Goal: Information Seeking & Learning: Learn about a topic

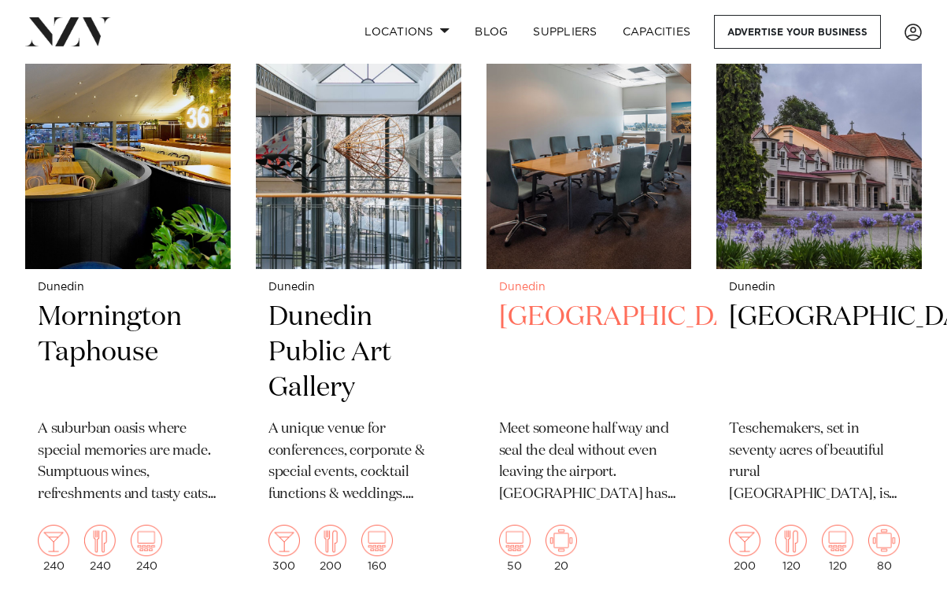
scroll to position [1321, 0]
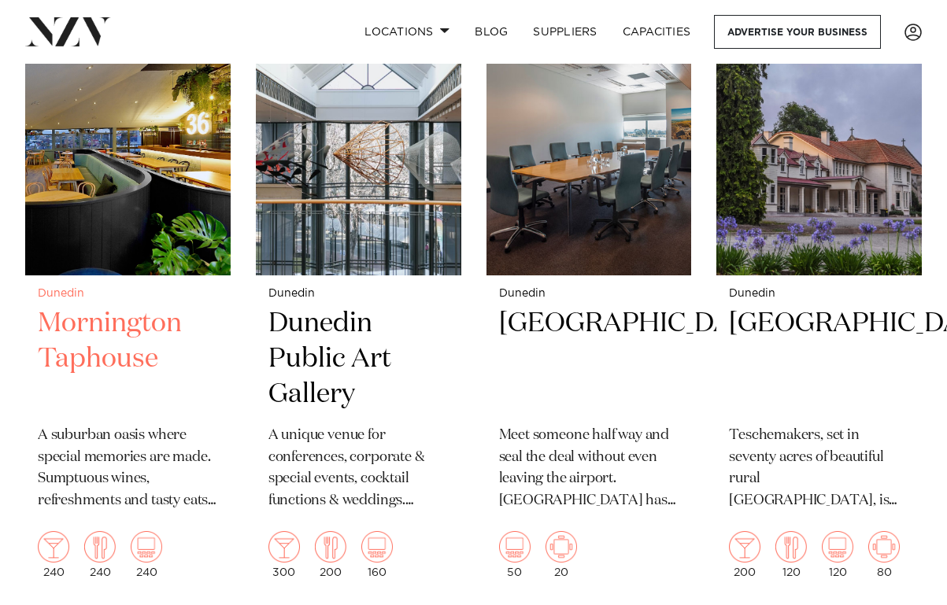
click at [142, 306] on h2 "Mornington Taphouse" at bounding box center [128, 359] width 180 height 106
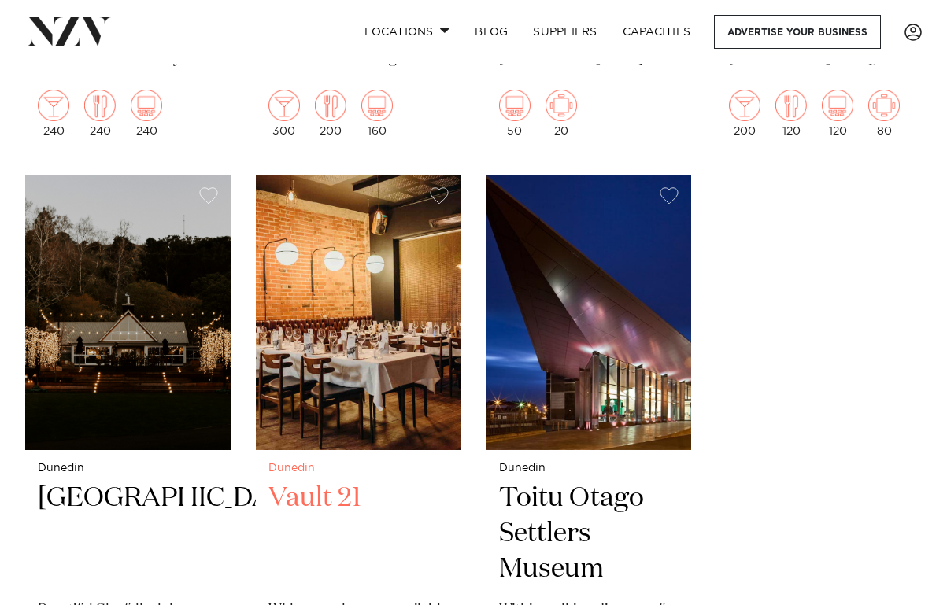
scroll to position [1749, 0]
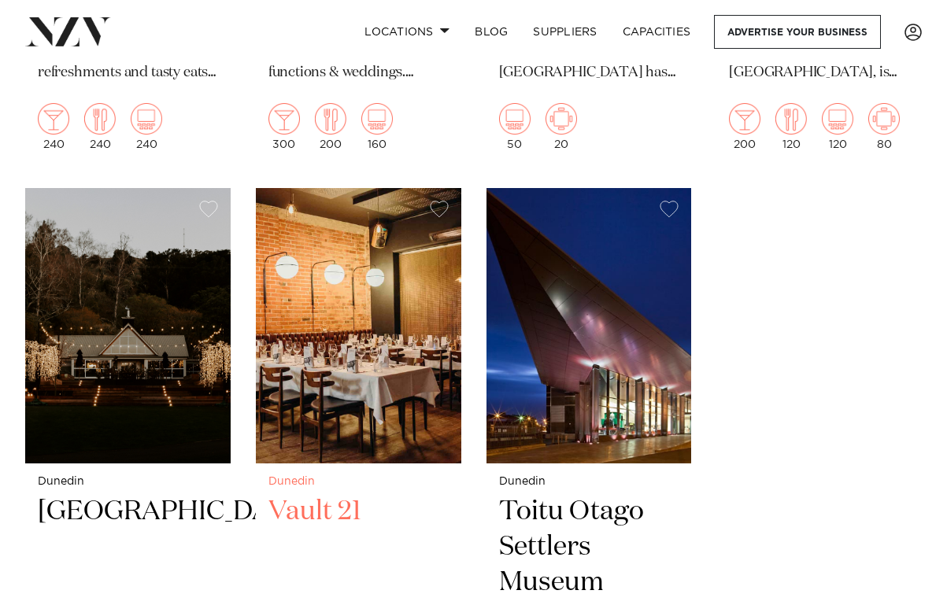
click at [399, 331] on img at bounding box center [358, 326] width 205 height 276
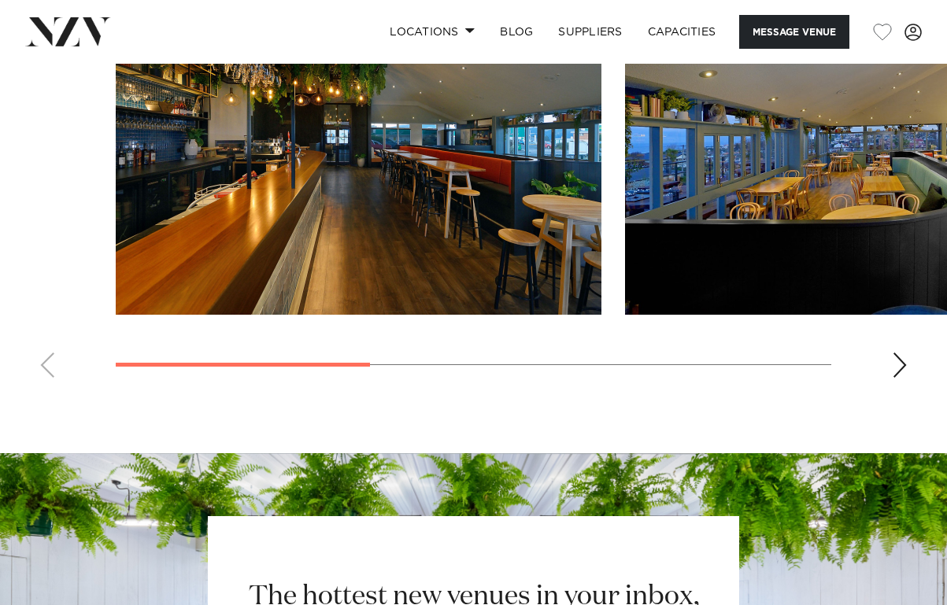
scroll to position [1194, 0]
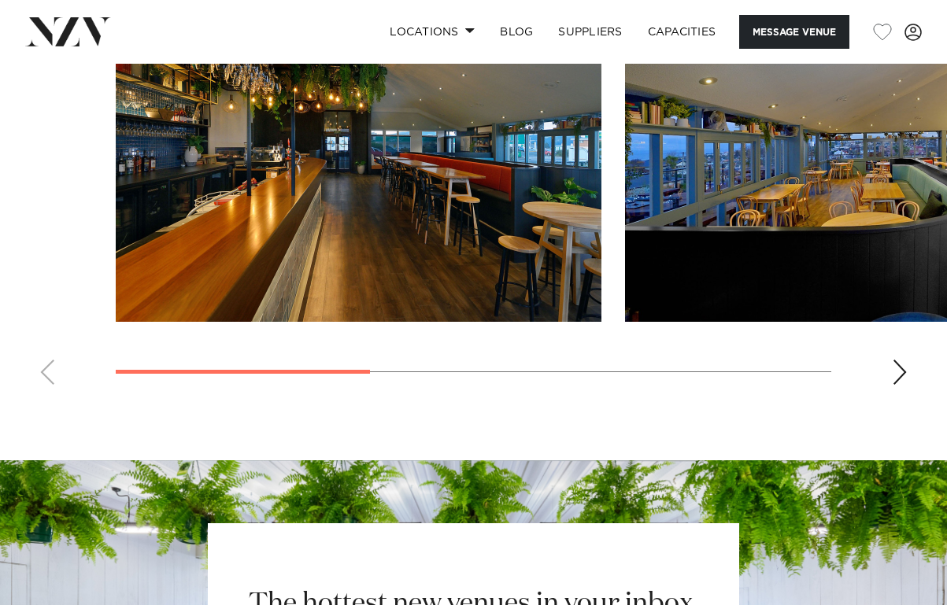
click at [394, 221] on img "1 / 4" at bounding box center [359, 143] width 486 height 357
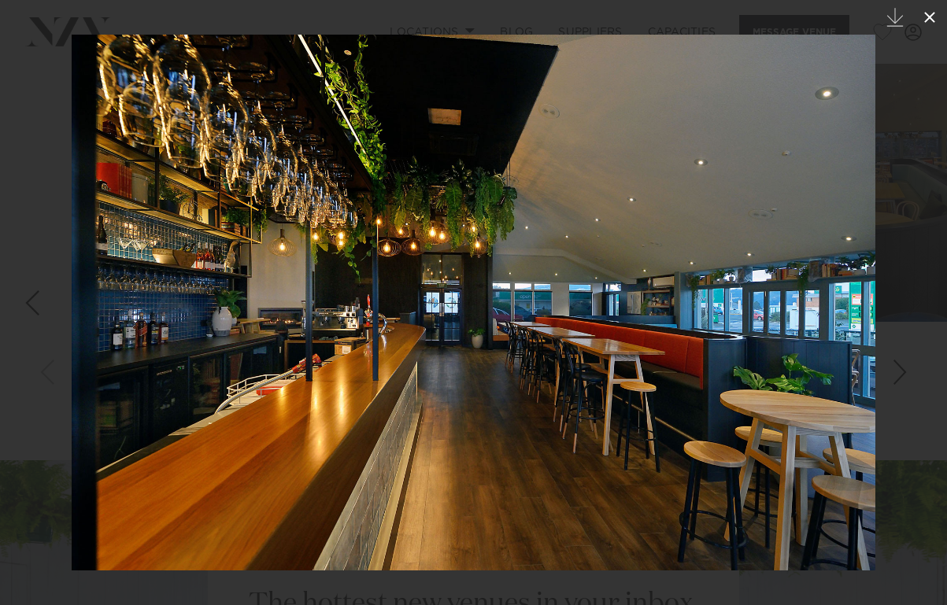
click at [931, 21] on icon at bounding box center [929, 17] width 19 height 19
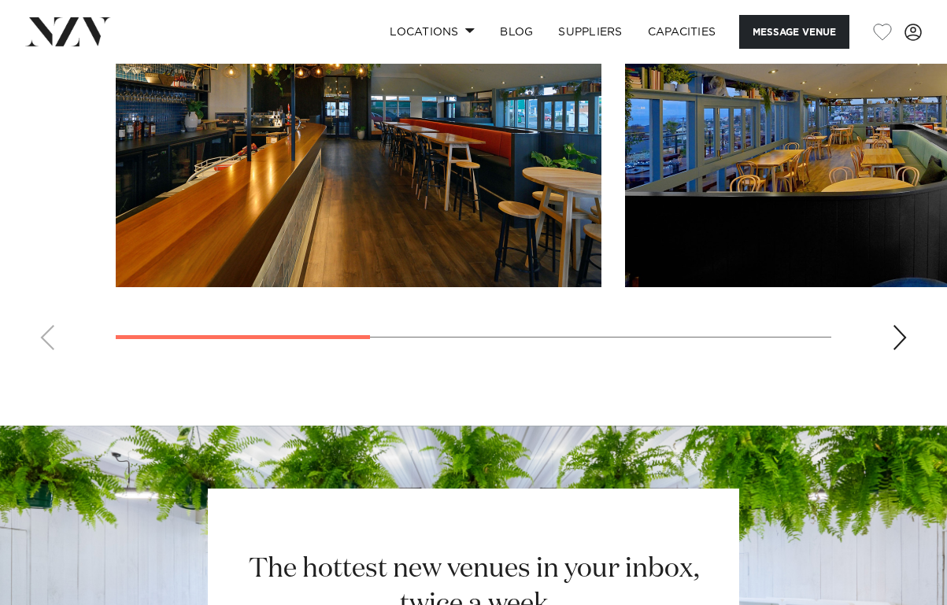
scroll to position [1252, 0]
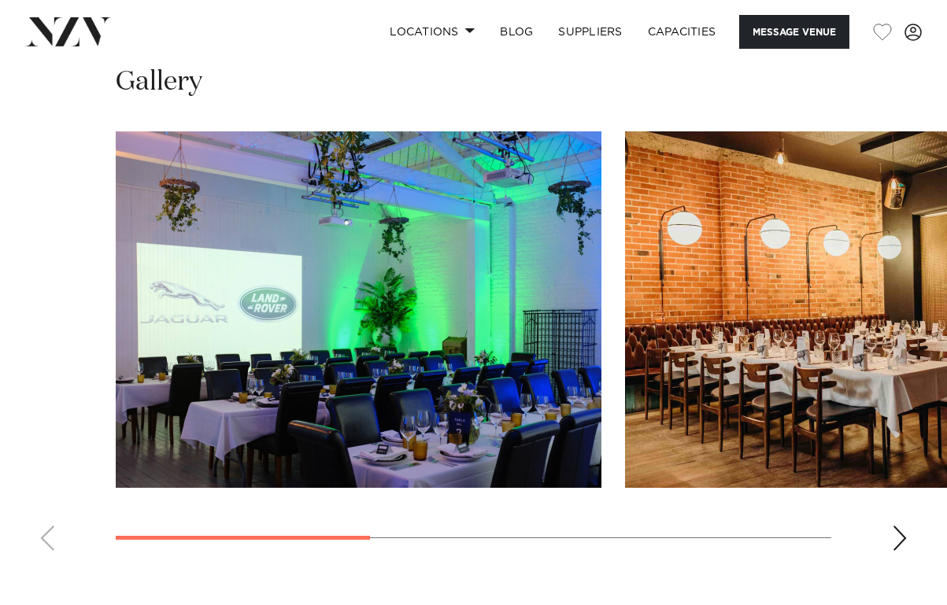
scroll to position [1029, 0]
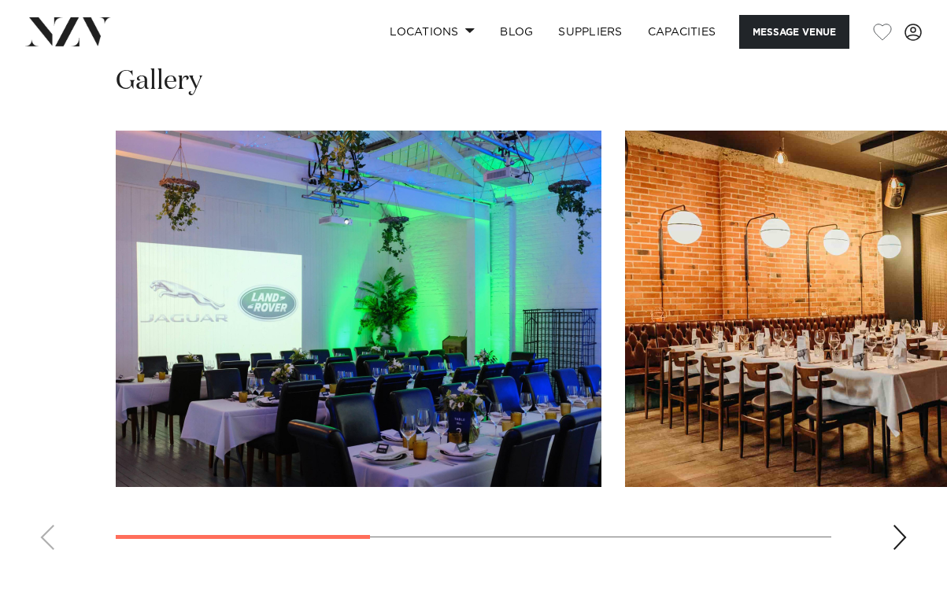
click at [513, 389] on img "1 / 4" at bounding box center [359, 309] width 486 height 357
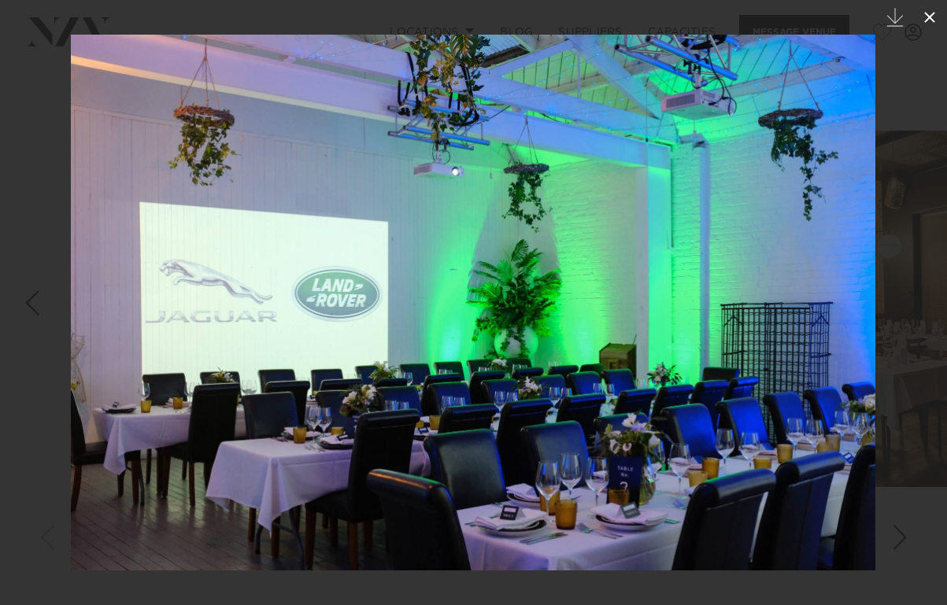
click at [939, 20] on button at bounding box center [929, 17] width 35 height 35
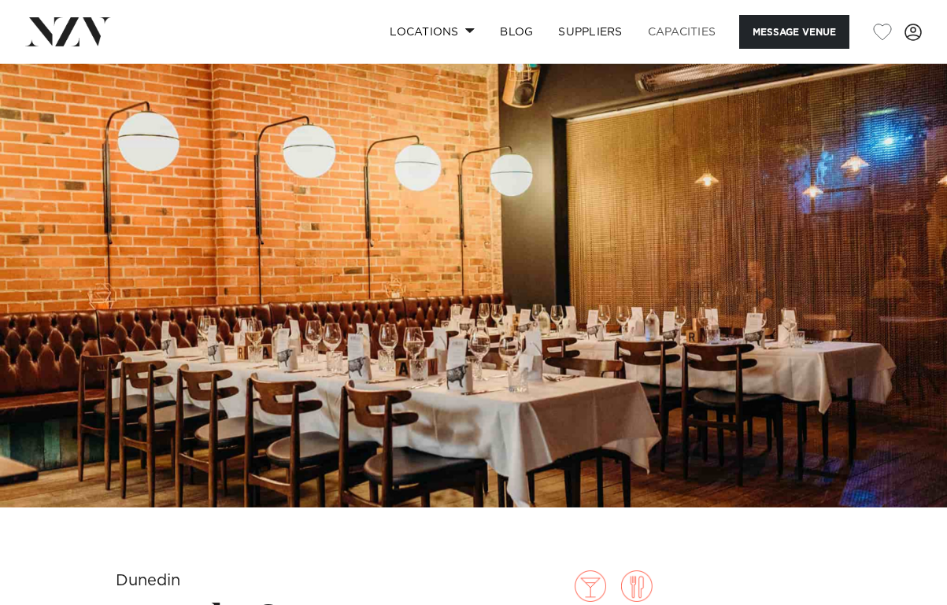
click at [693, 31] on link "Capacities" at bounding box center [682, 32] width 94 height 34
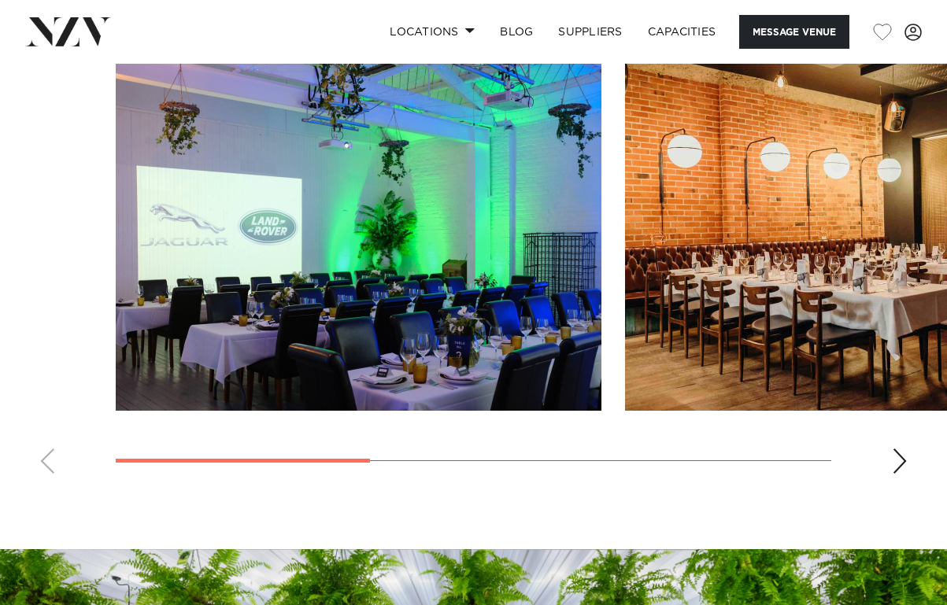
scroll to position [1087, 0]
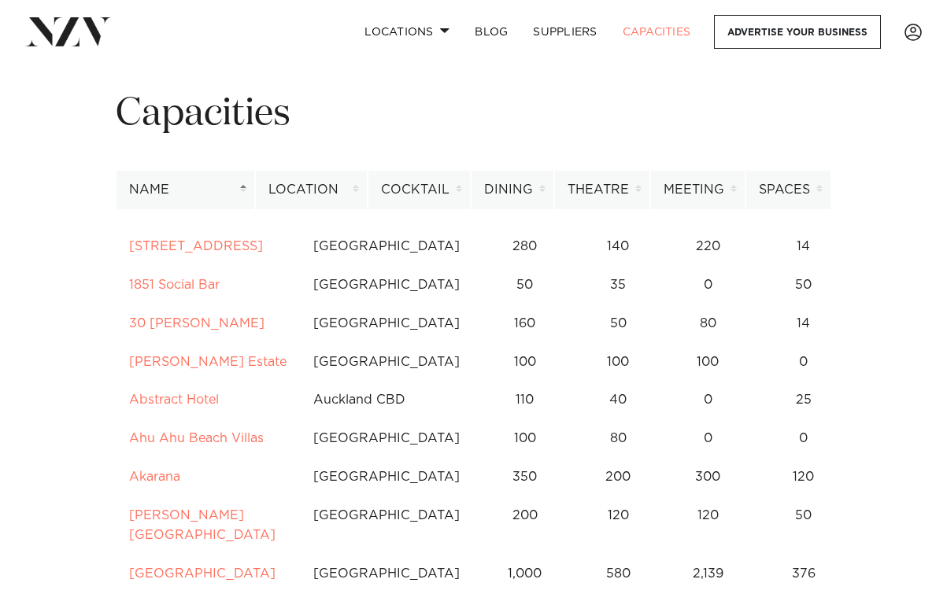
scroll to position [42, 0]
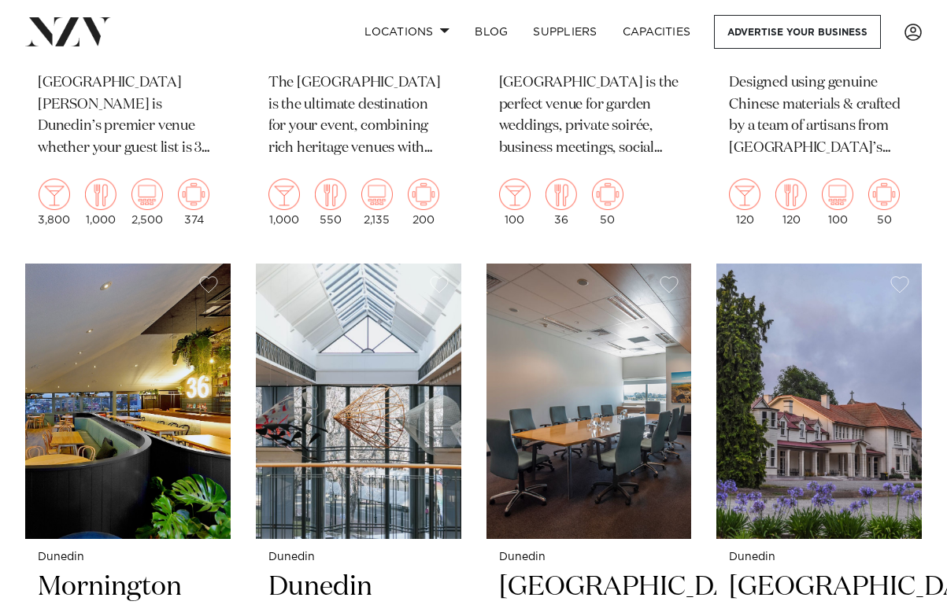
scroll to position [698, 0]
